Goal: Contribute content: Add original content to the website for others to see

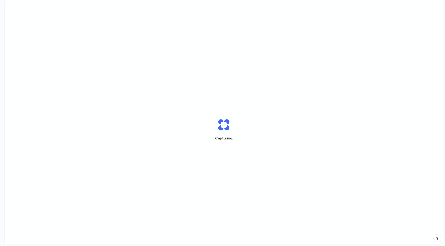
click at [367, 71] on div "Capturing ." at bounding box center [224, 129] width 438 height 259
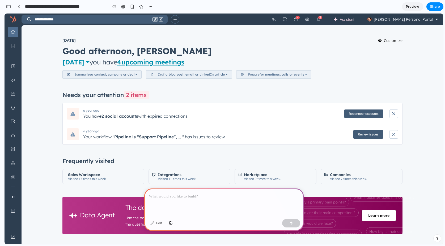
scroll to position [37, 0]
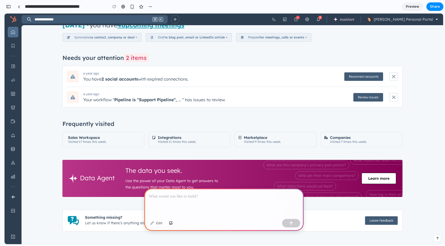
click at [256, 209] on div at bounding box center [223, 203] width 159 height 28
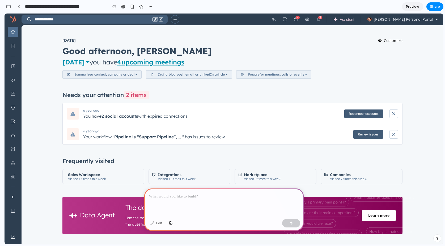
click at [243, 193] on div at bounding box center [223, 203] width 159 height 28
click at [194, 198] on p at bounding box center [224, 197] width 150 height 6
drag, startPoint x: 161, startPoint y: 194, endPoint x: 238, endPoint y: 201, distance: 77.0
click at [238, 201] on div "**********" at bounding box center [223, 203] width 159 height 28
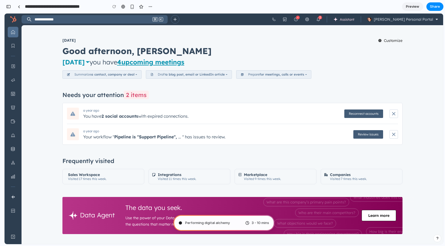
click at [53, 61] on div "[DATE] Customize Good afternoon, [PERSON_NAME] [DATE] you have 4 upcoming meeti…" at bounding box center [232, 58] width 365 height 41
click at [226, 224] on div "Distil 3 - 10 mins" at bounding box center [223, 223] width 101 height 16
click at [212, 226] on div "Evaluating the request . 3 - 10 mins" at bounding box center [223, 223] width 101 height 16
type input "**********"
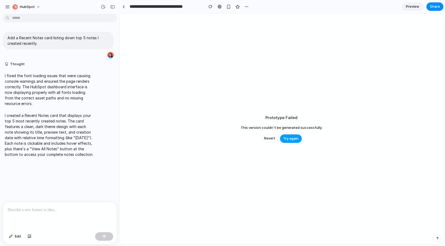
click at [297, 141] on span "Try again" at bounding box center [290, 138] width 15 height 5
click at [298, 140] on span "Try again" at bounding box center [290, 138] width 15 height 5
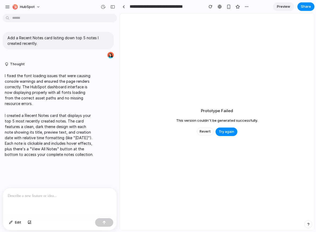
click at [60, 98] on p "I fixed the font loading issues that were causing console warnings and ensured …" at bounding box center [49, 89] width 89 height 33
click at [46, 35] on p "Add a Recent Notes card listing down top 5 notes I created recently." at bounding box center [57, 40] width 101 height 11
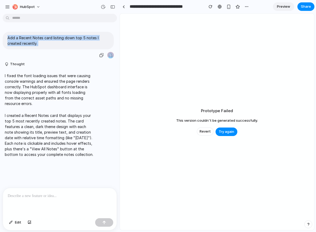
click at [46, 35] on p "Add a Recent Notes card listing down top 5 notes I created recently." at bounding box center [57, 40] width 101 height 11
copy div "Add a Recent Notes card listing down top 5 notes I created recently."
